Goal: Task Accomplishment & Management: Manage account settings

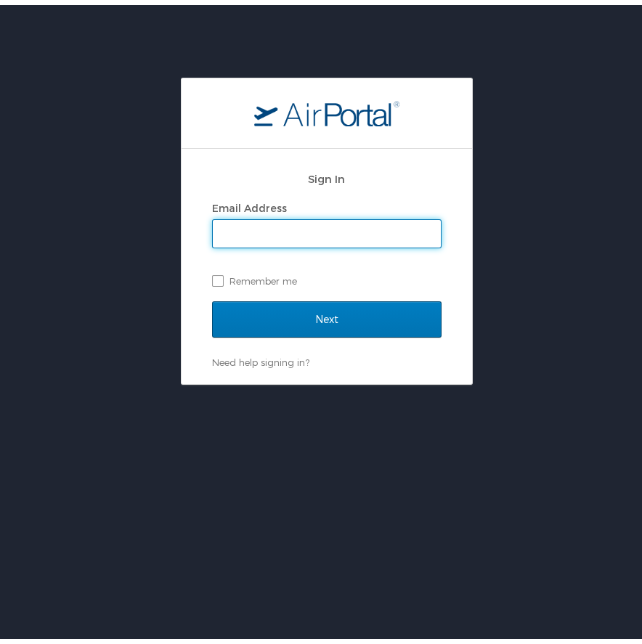
click at [296, 226] on input "Email Address" at bounding box center [327, 229] width 228 height 28
type input "[EMAIL_ADDRESS][DOMAIN_NAME]"
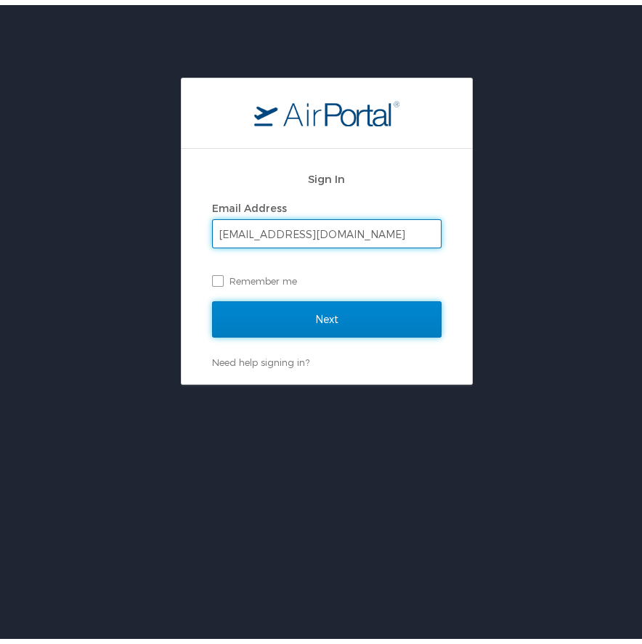
click at [296, 317] on input "Next" at bounding box center [326, 314] width 229 height 36
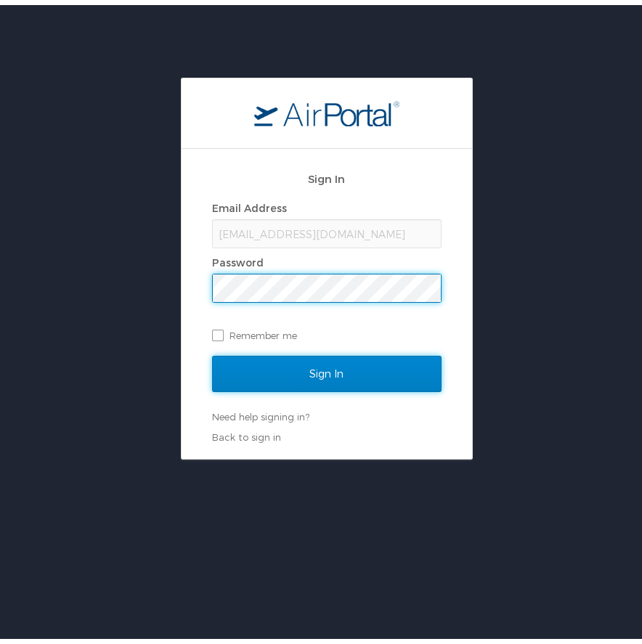
click at [320, 364] on input "Sign In" at bounding box center [326, 369] width 229 height 36
